Goal: Transaction & Acquisition: Purchase product/service

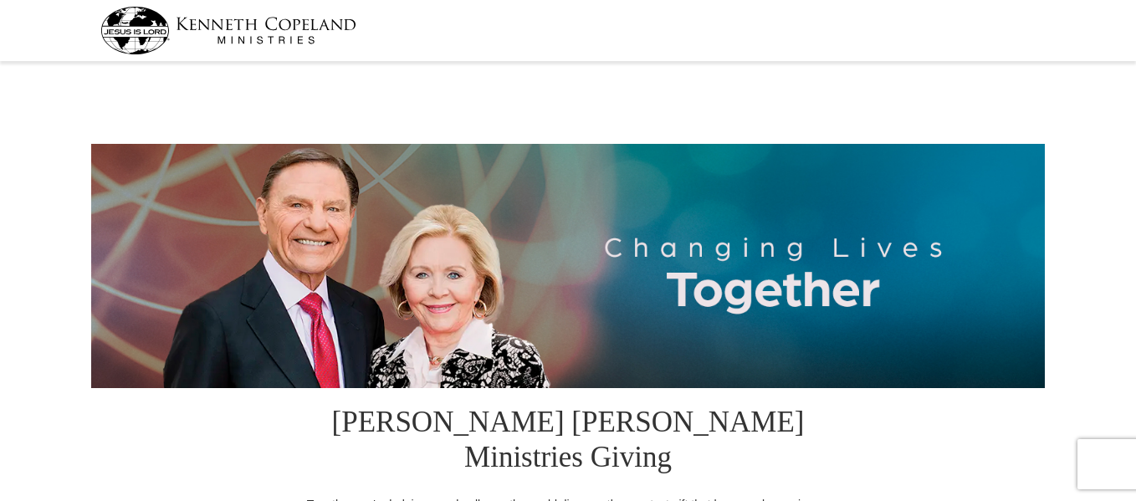
select select "OR"
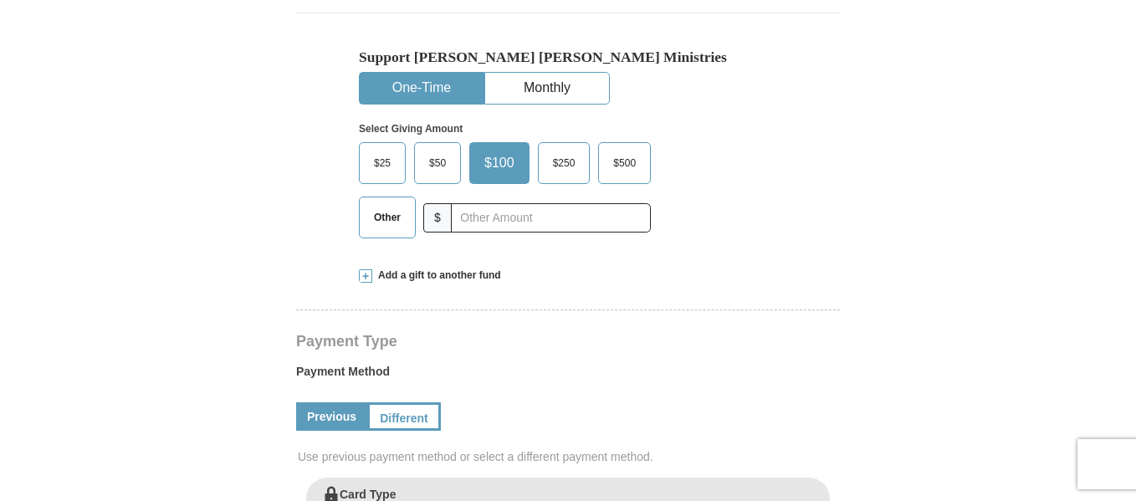
scroll to position [502, 0]
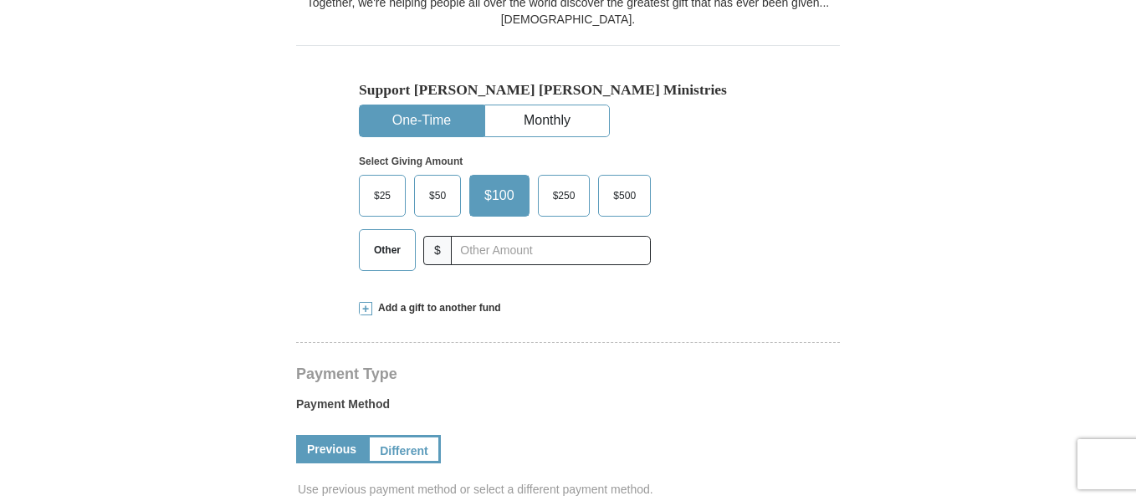
click at [362, 302] on span at bounding box center [365, 308] width 13 height 13
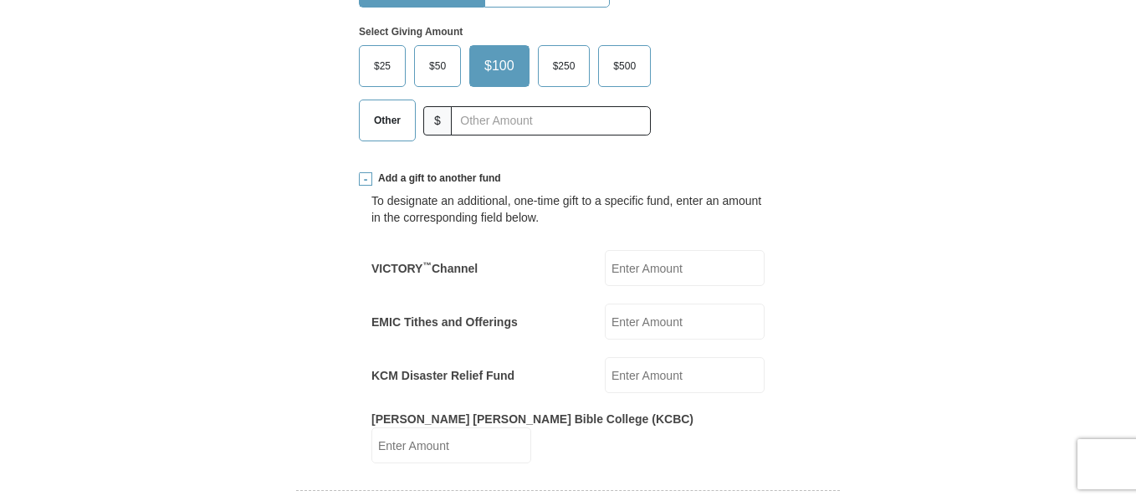
scroll to position [669, 0]
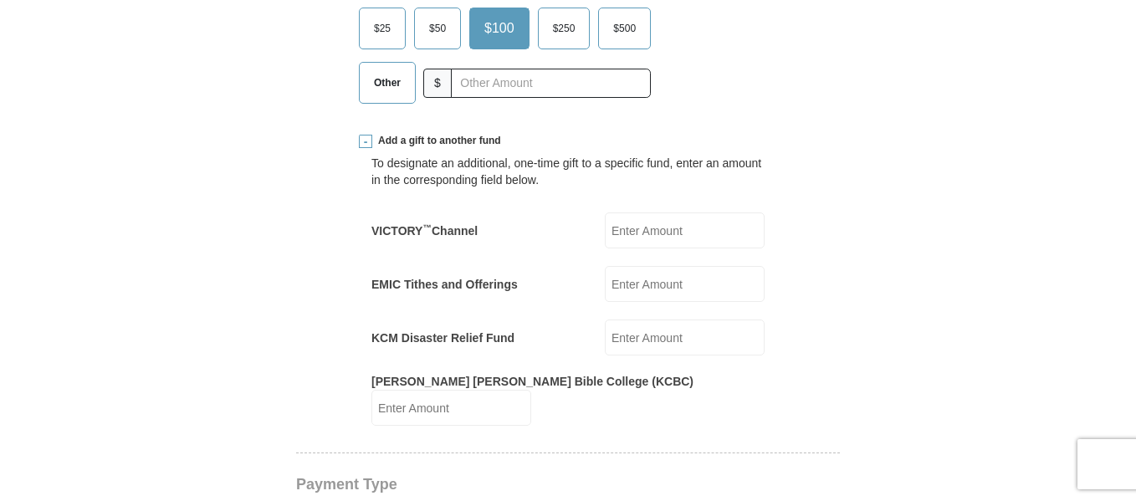
click at [628, 266] on input "EMIC Tithes and Offerings" at bounding box center [685, 284] width 160 height 36
type input "65.00"
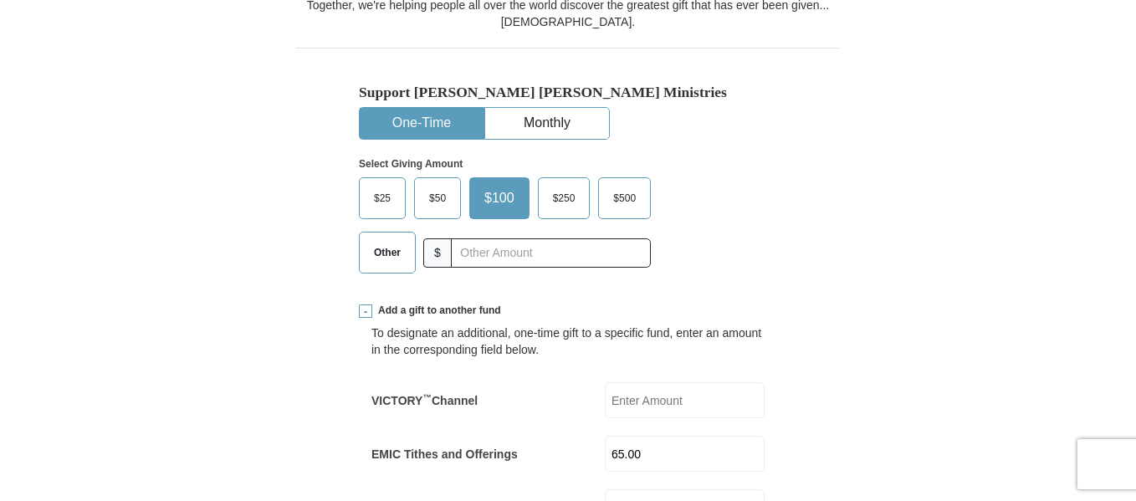
scroll to position [418, 0]
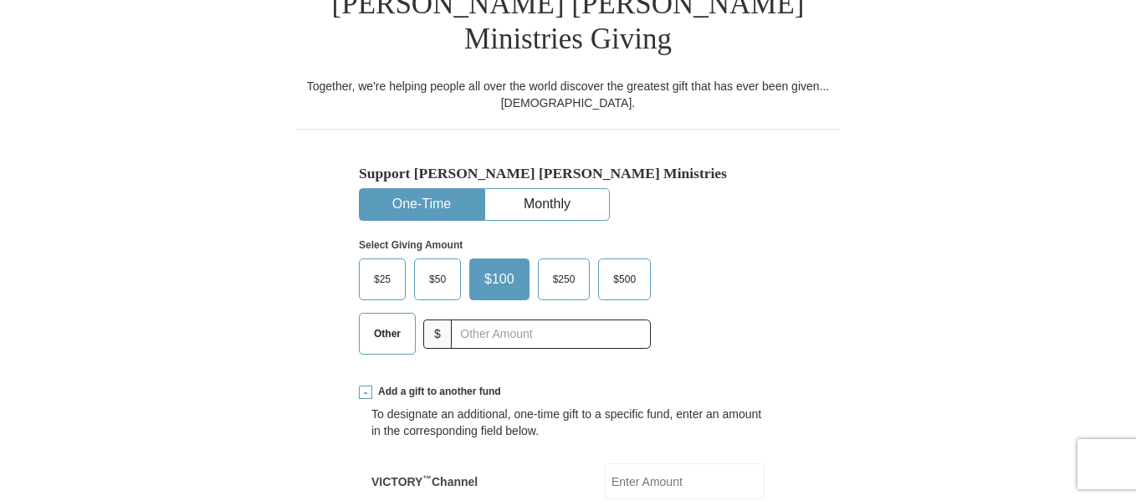
click at [394, 321] on span "Other" at bounding box center [388, 333] width 44 height 25
click at [0, 0] on input "Other" at bounding box center [0, 0] width 0 height 0
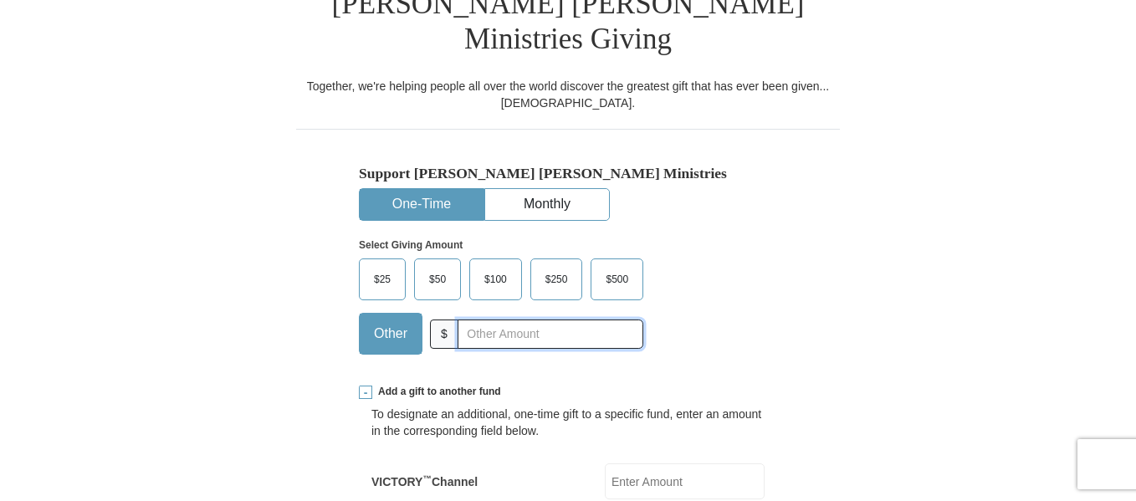
click at [481, 320] on input "text" at bounding box center [551, 334] width 186 height 29
type input "65.00"
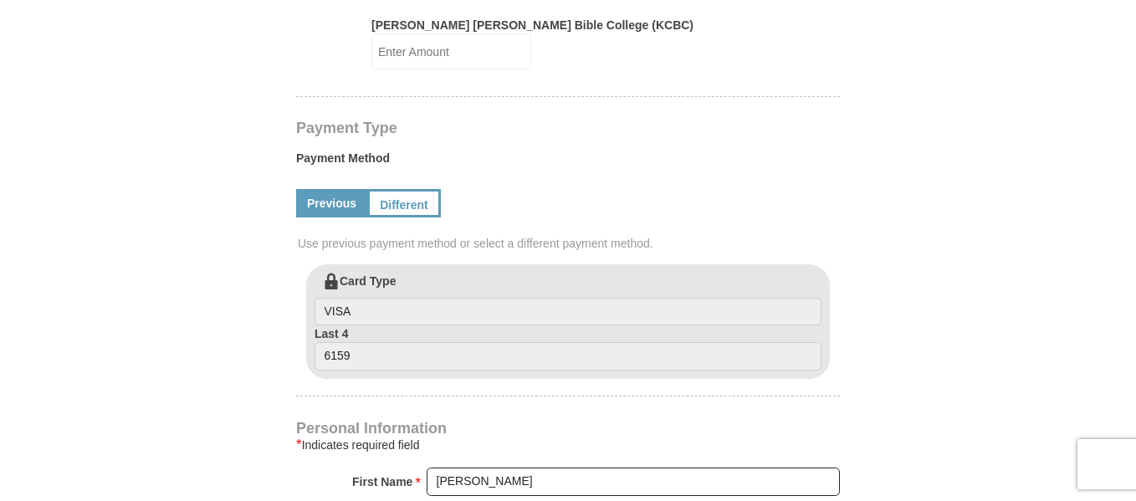
scroll to position [1004, 0]
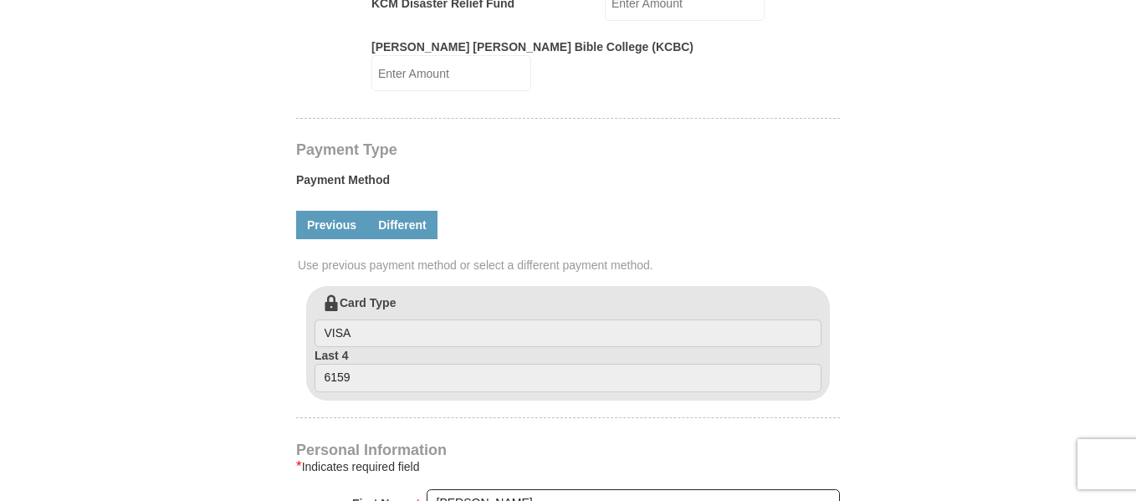
click at [411, 211] on link "Different" at bounding box center [402, 225] width 70 height 28
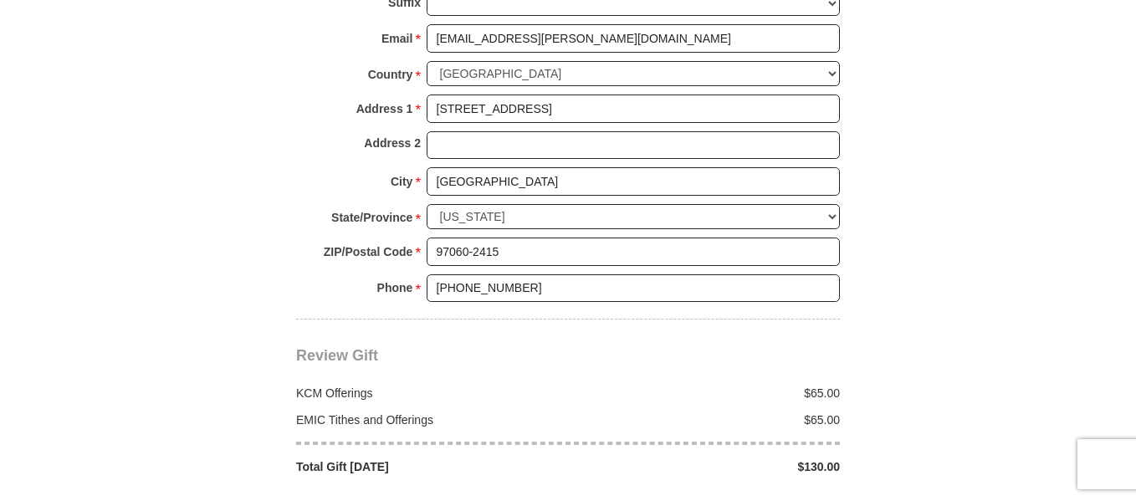
scroll to position [1841, 0]
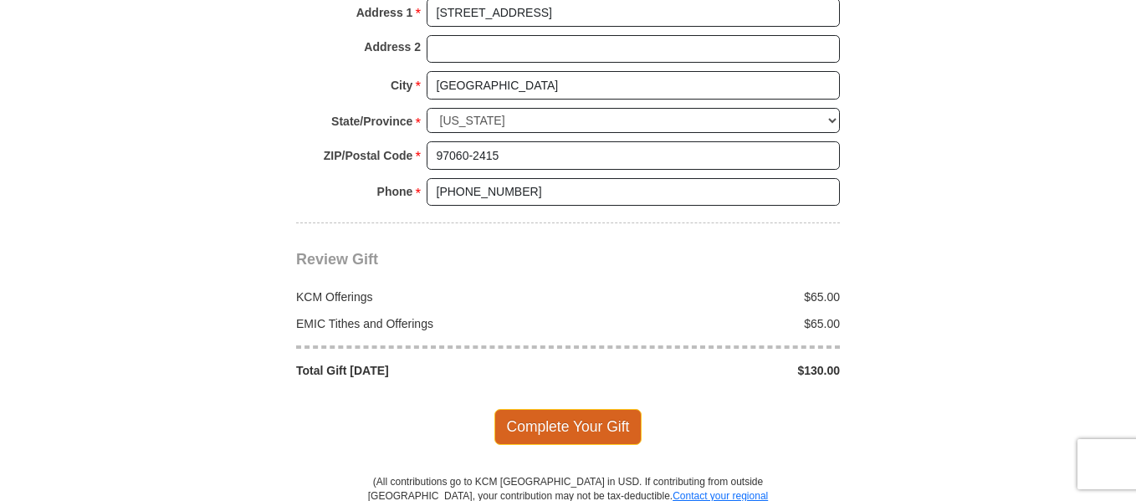
click at [601, 409] on span "Complete Your Gift" at bounding box center [569, 426] width 148 height 35
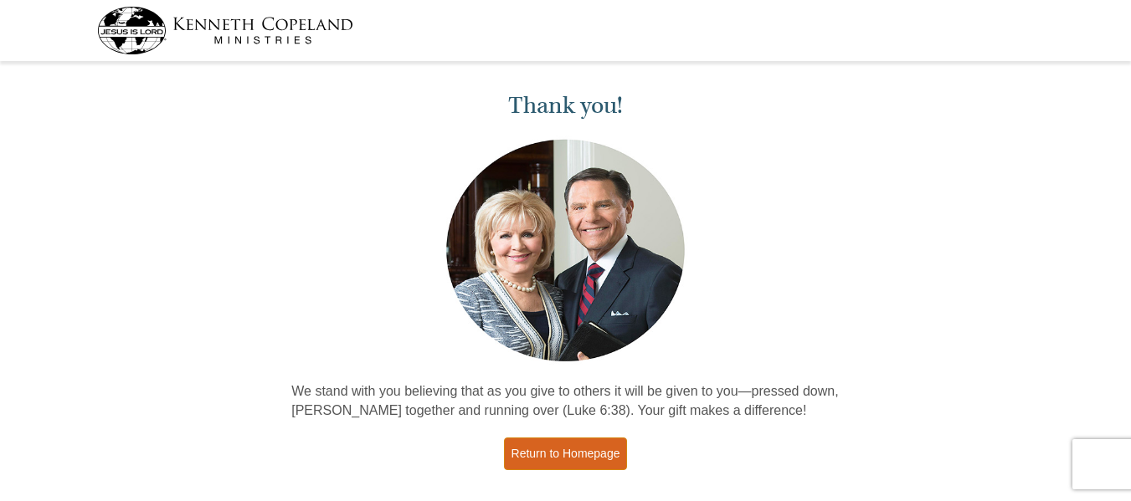
click at [588, 456] on link "Return to Homepage" at bounding box center [566, 454] width 124 height 33
